Goal: Information Seeking & Learning: Find specific fact

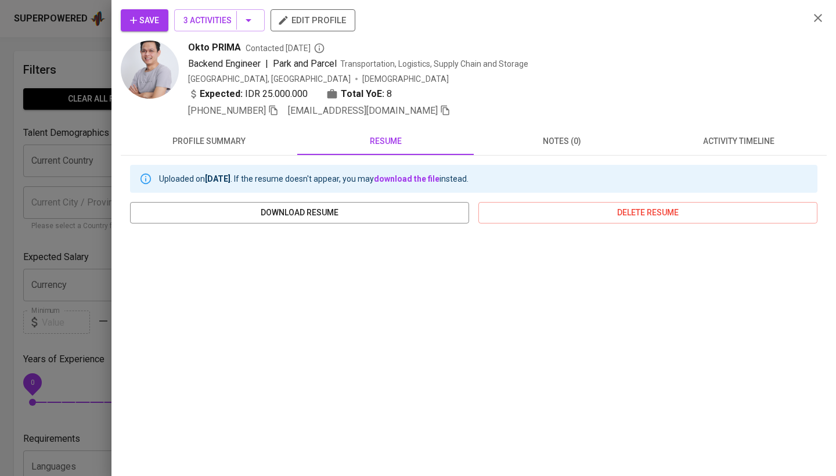
click at [56, 156] on div at bounding box center [418, 238] width 836 height 476
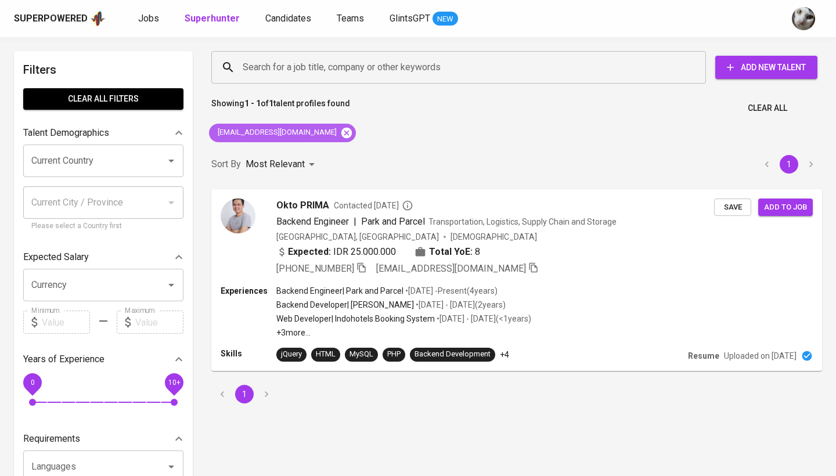
click at [341, 130] on icon at bounding box center [346, 132] width 10 height 10
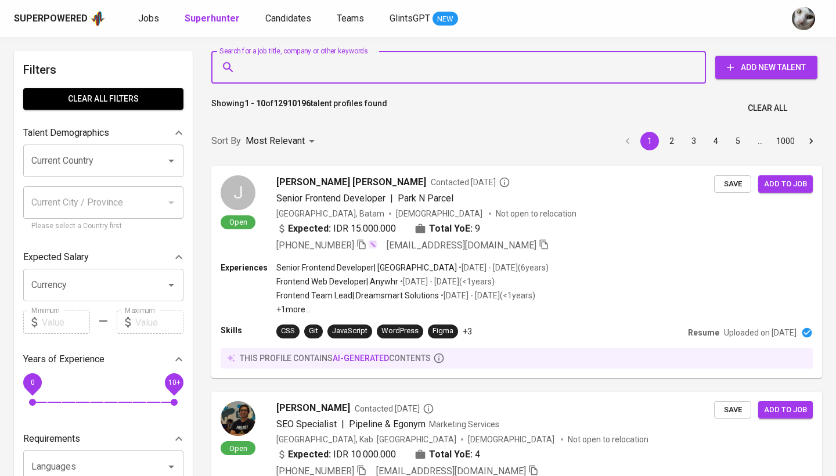
click at [343, 69] on input "Search for a job title, company or other keywords" at bounding box center [462, 67] width 444 height 22
paste input "[EMAIL_ADDRESS][DOMAIN_NAME]"
type input "[EMAIL_ADDRESS][DOMAIN_NAME]"
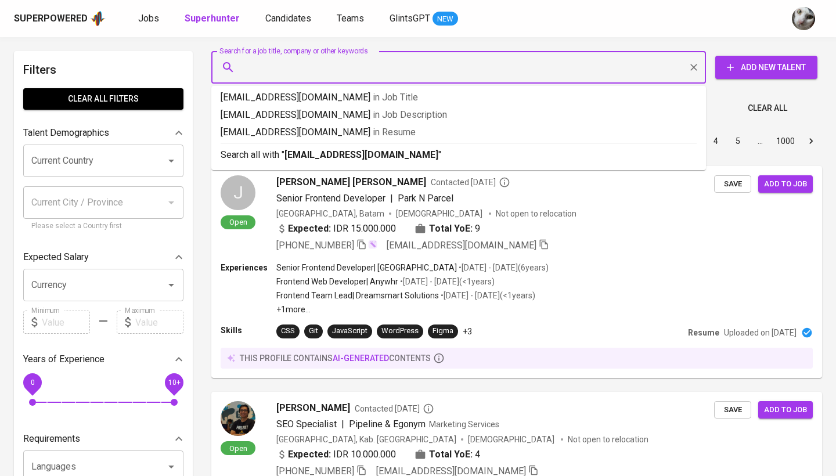
click at [343, 69] on input "Search for a job title, company or other keywords" at bounding box center [462, 67] width 444 height 22
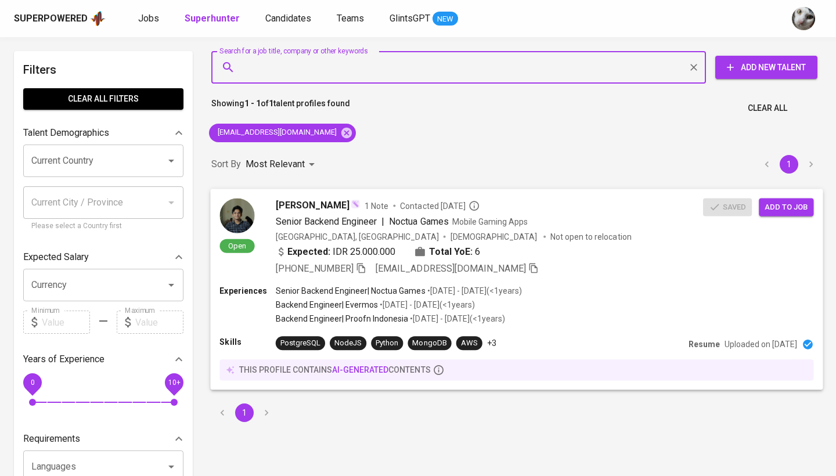
click at [610, 291] on div "Experiences Senior Backend Engineer | Noctua Games • [DATE] - [DATE] ( <1 years…" at bounding box center [516, 305] width 594 height 42
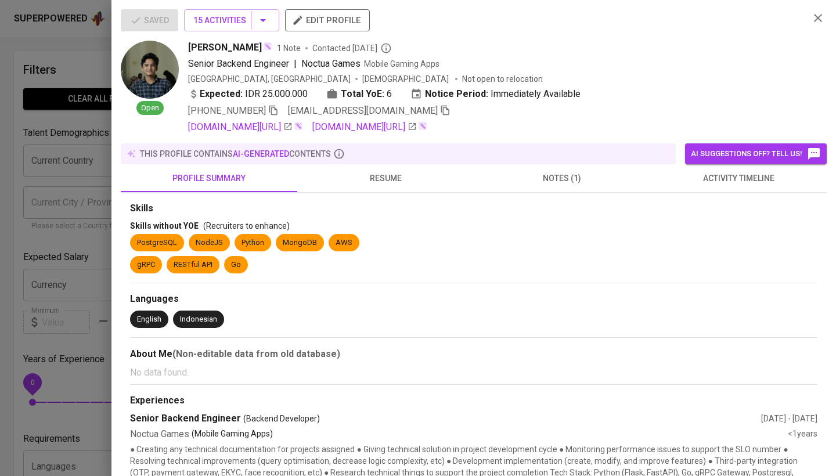
click at [700, 179] on span "activity timeline" at bounding box center [738, 178] width 163 height 15
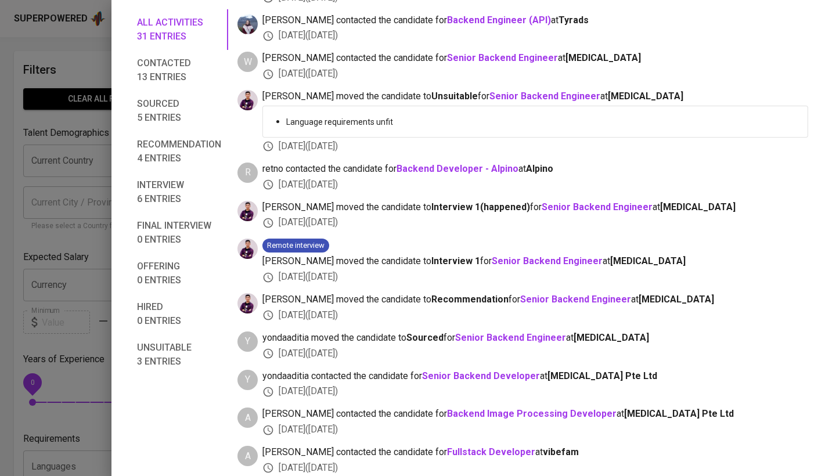
scroll to position [1058, 0]
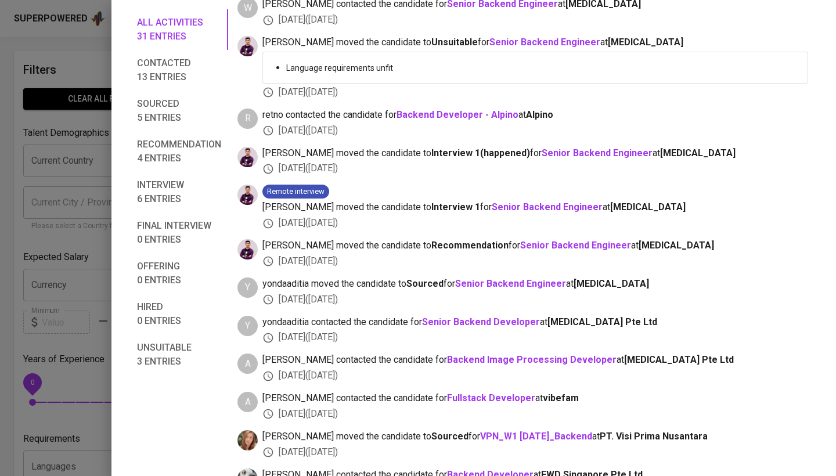
click at [75, 319] on div at bounding box center [418, 238] width 836 height 476
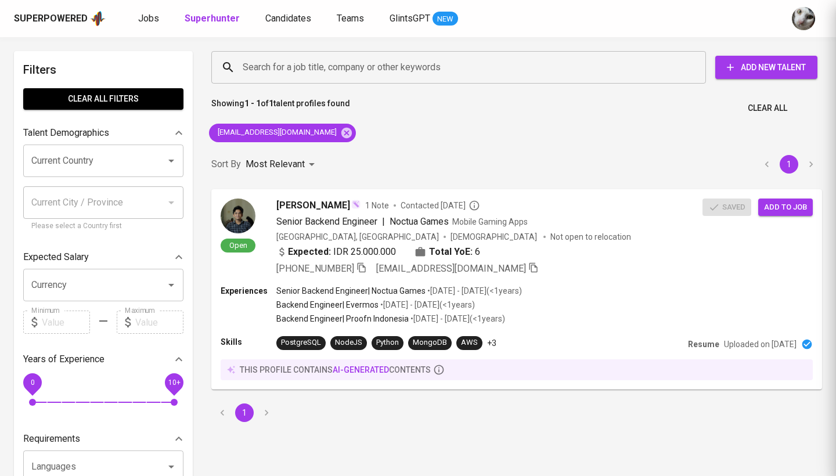
scroll to position [34, 0]
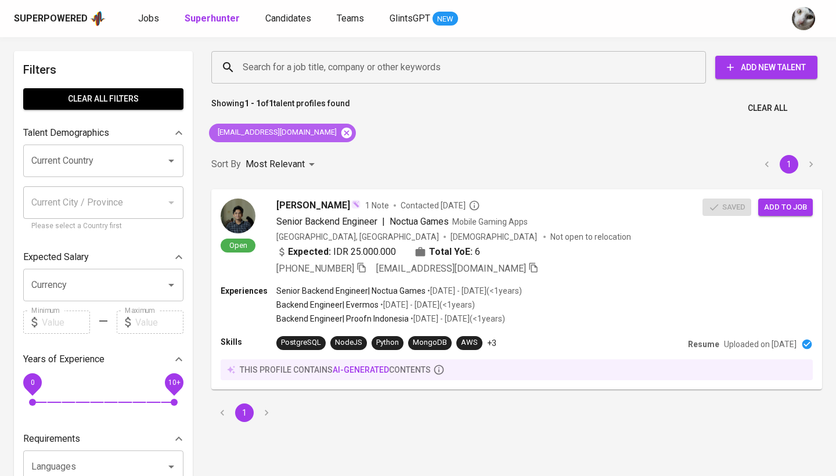
click at [341, 136] on icon at bounding box center [346, 132] width 10 height 10
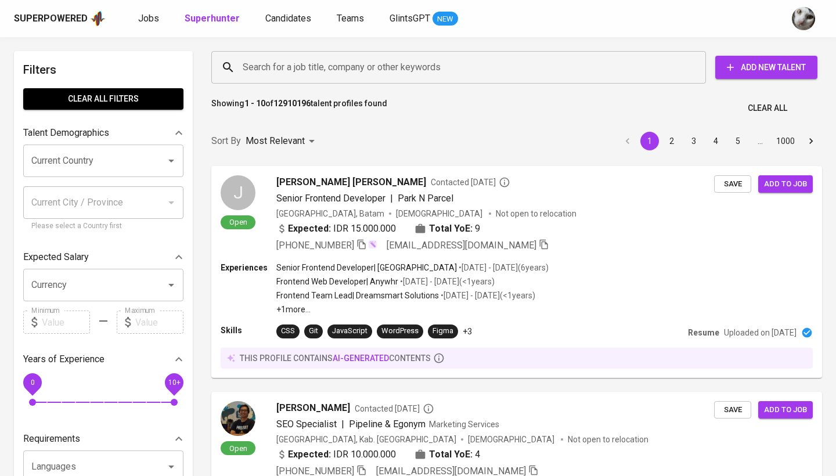
click at [337, 73] on input "Search for a job title, company or other keywords" at bounding box center [462, 67] width 444 height 22
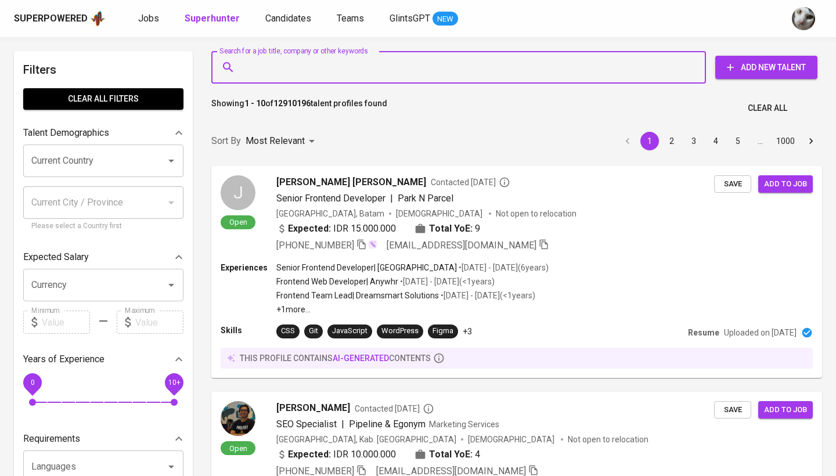
click at [337, 72] on input "Search for a job title, company or other keywords" at bounding box center [462, 67] width 444 height 22
paste input "[EMAIL_ADDRESS][DOMAIN_NAME]"
type input "[EMAIL_ADDRESS][DOMAIN_NAME]"
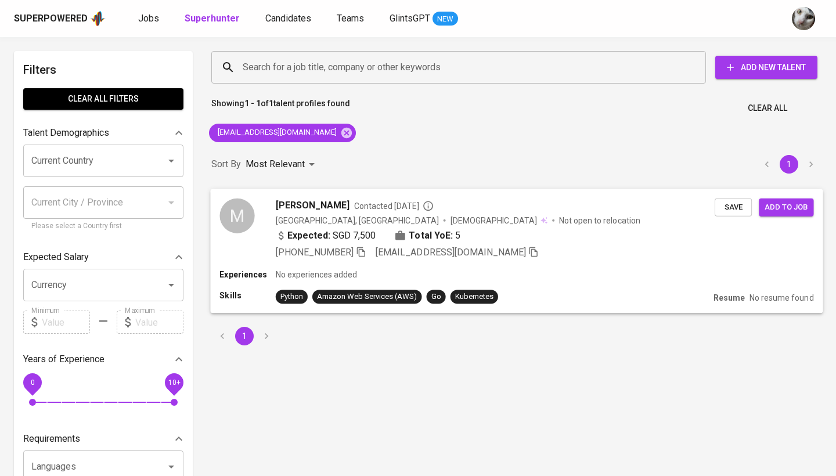
click at [563, 238] on div "Expected: SGD 7,500 Total YoE: 5" at bounding box center [495, 236] width 439 height 17
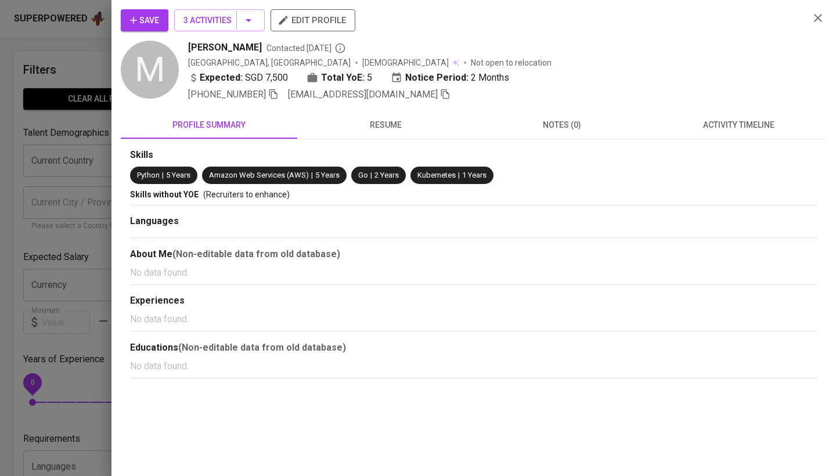
click at [580, 128] on span "notes (0)" at bounding box center [562, 125] width 163 height 15
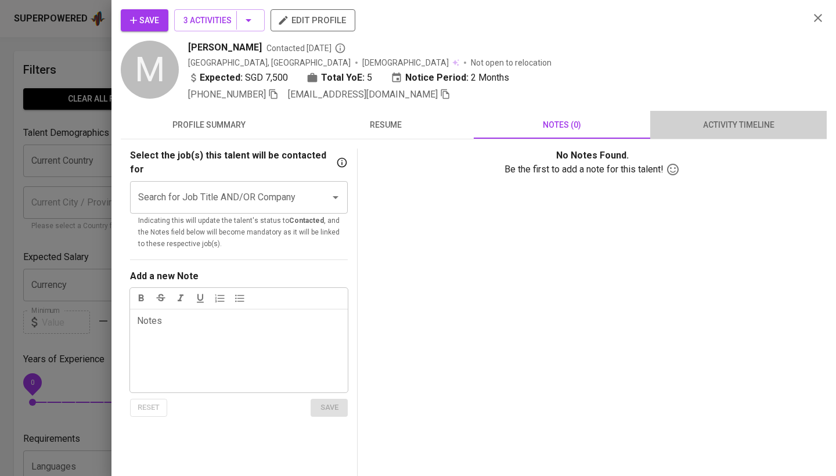
click at [687, 115] on button "activity timeline" at bounding box center [738, 125] width 176 height 28
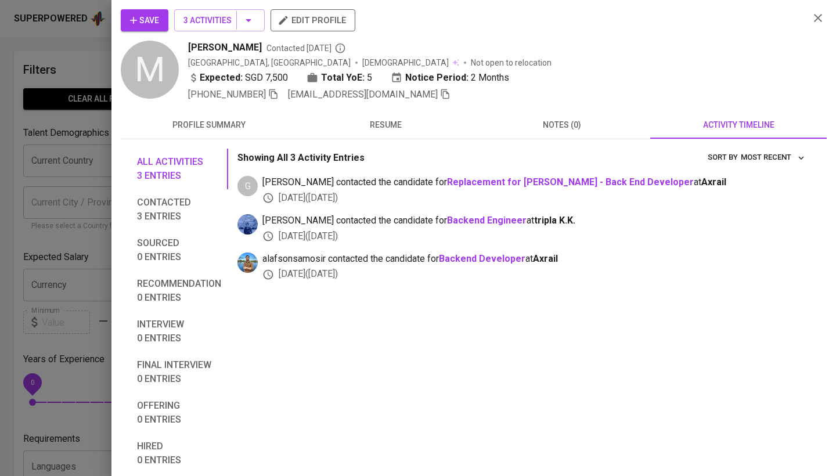
click at [44, 250] on div at bounding box center [418, 238] width 836 height 476
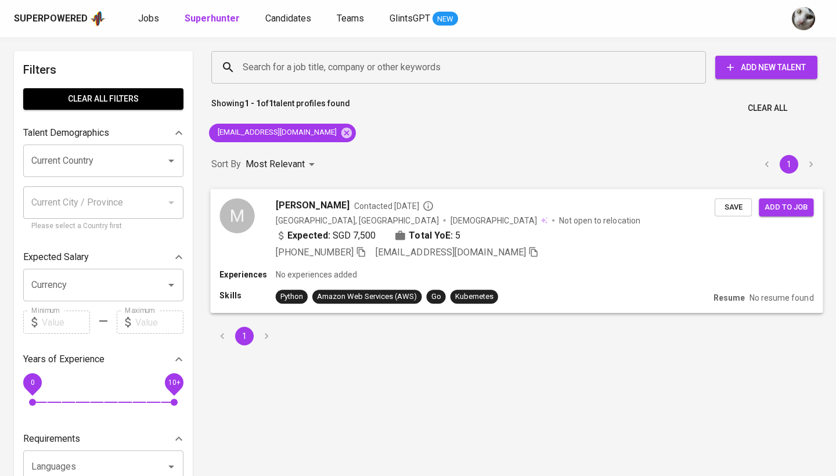
click at [563, 228] on div "Expected: SGD 7,500 Total YoE: 5" at bounding box center [495, 236] width 439 height 17
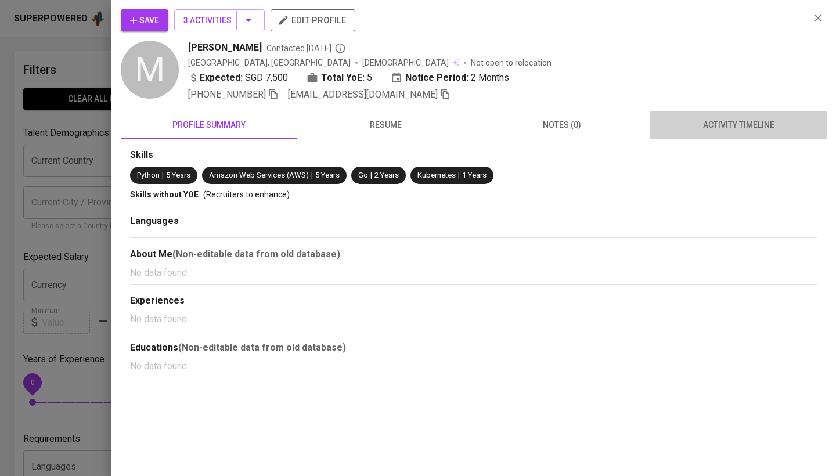
click at [723, 135] on button "activity timeline" at bounding box center [738, 125] width 176 height 28
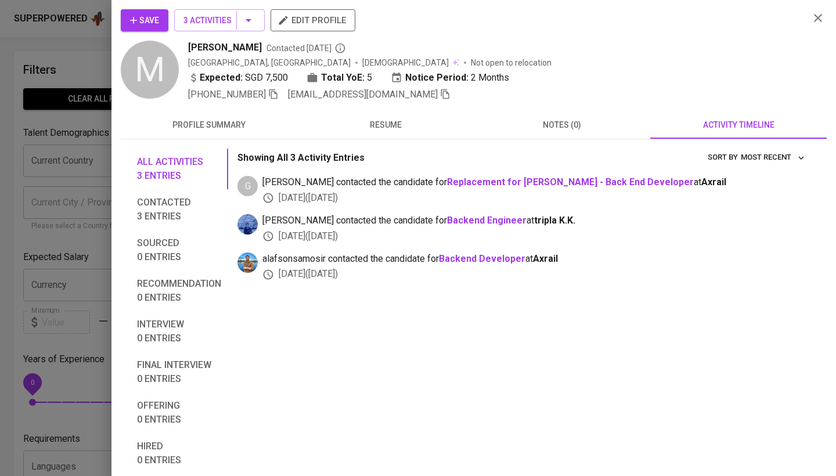
click at [657, 1] on div "Save 3 Activities edit profile M [PERSON_NAME] Contacted [DATE] [GEOGRAPHIC_DAT…" at bounding box center [473, 238] width 725 height 476
click at [134, 30] on button "Save" at bounding box center [145, 20] width 48 height 22
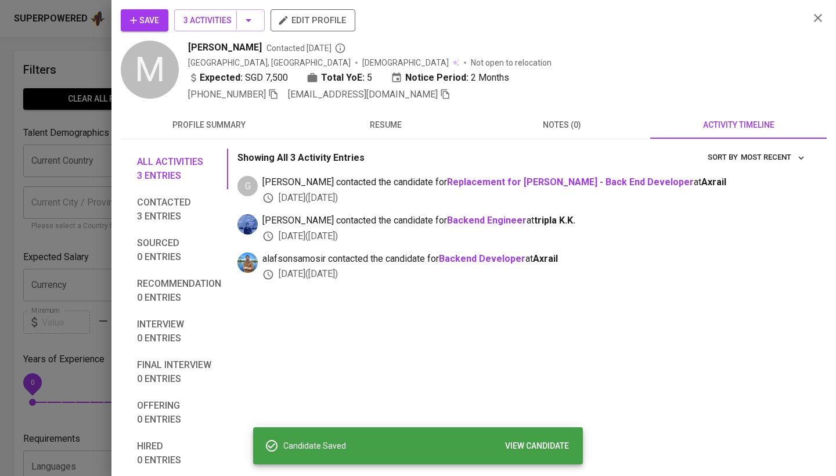
click at [71, 147] on div at bounding box center [418, 238] width 836 height 476
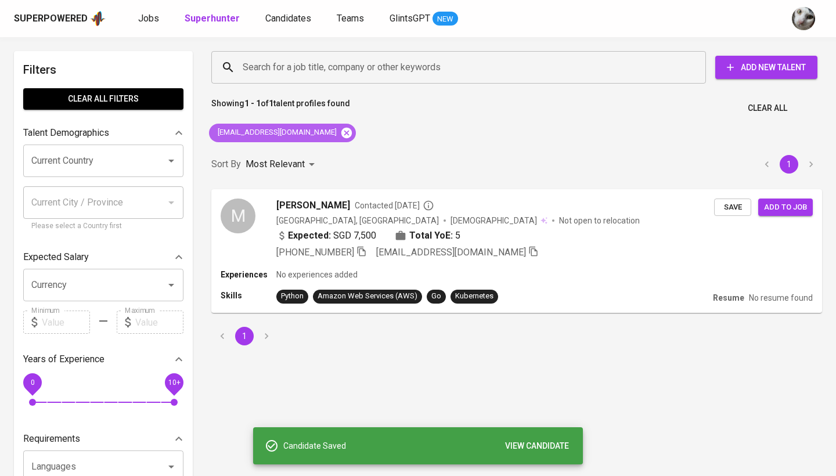
click at [340, 132] on icon at bounding box center [346, 133] width 13 height 13
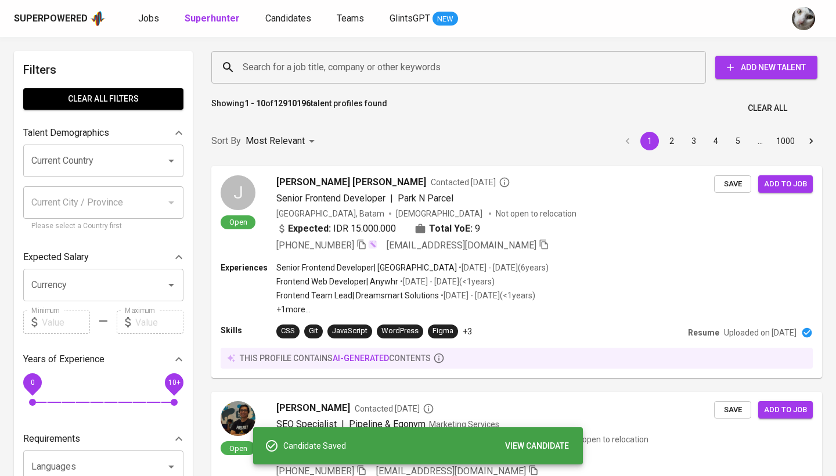
click at [330, 60] on input "Search for a job title, company or other keywords" at bounding box center [462, 67] width 444 height 22
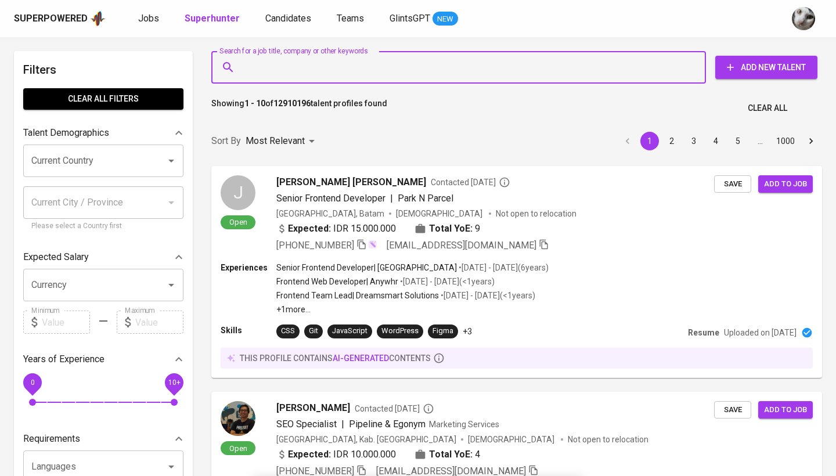
click at [331, 66] on input "Search for a job title, company or other keywords" at bounding box center [462, 67] width 444 height 22
paste input "[EMAIL_ADDRESS][DOMAIN_NAME]"
type input "[EMAIL_ADDRESS][DOMAIN_NAME]"
